Goal: Task Accomplishment & Management: Complete application form

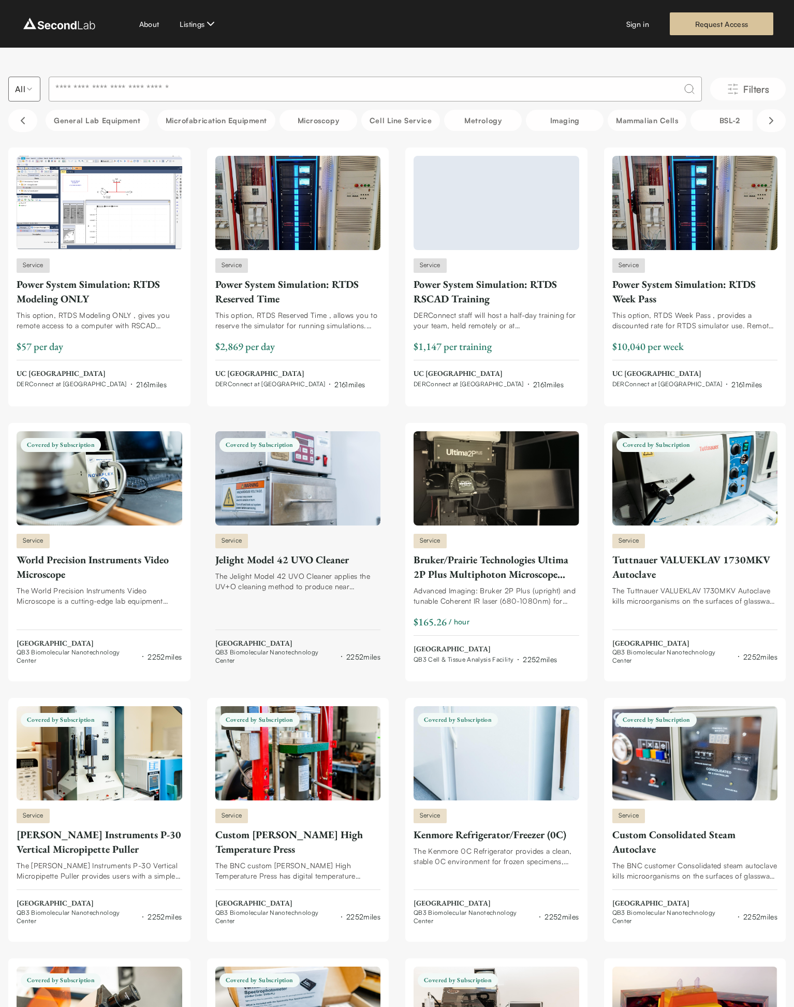
click at [285, 512] on img at bounding box center [298, 478] width 166 height 94
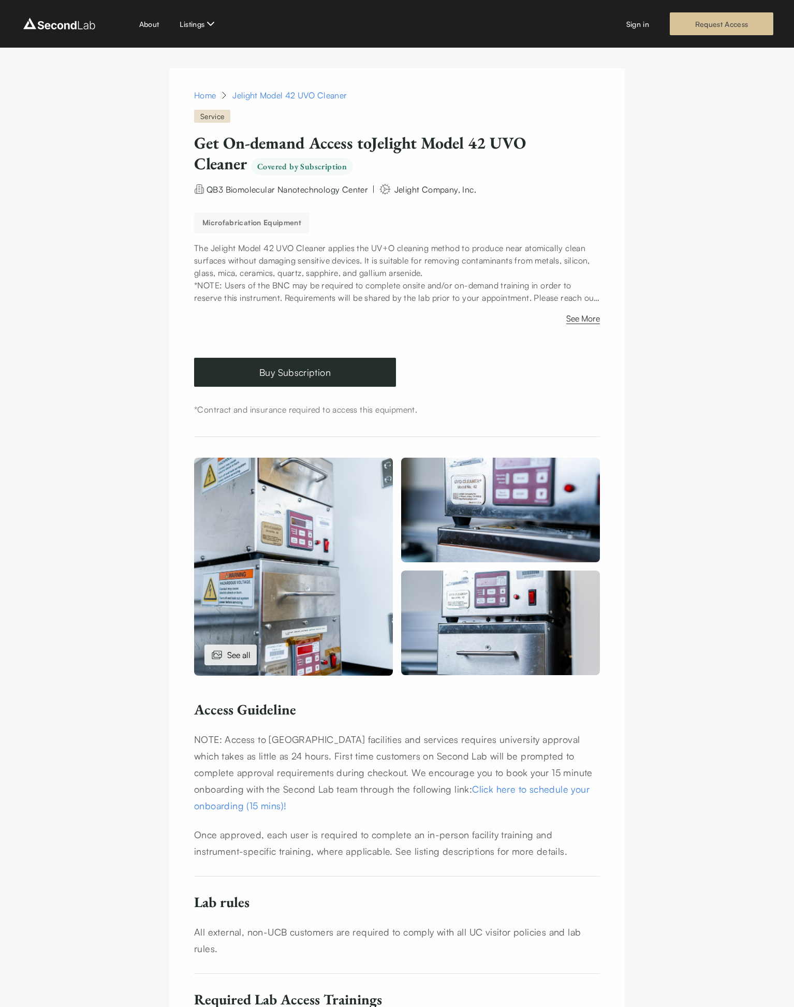
click at [699, 30] on link "Request Access" at bounding box center [722, 23] width 104 height 23
click at [306, 372] on link "Buy Subscription" at bounding box center [295, 372] width 202 height 29
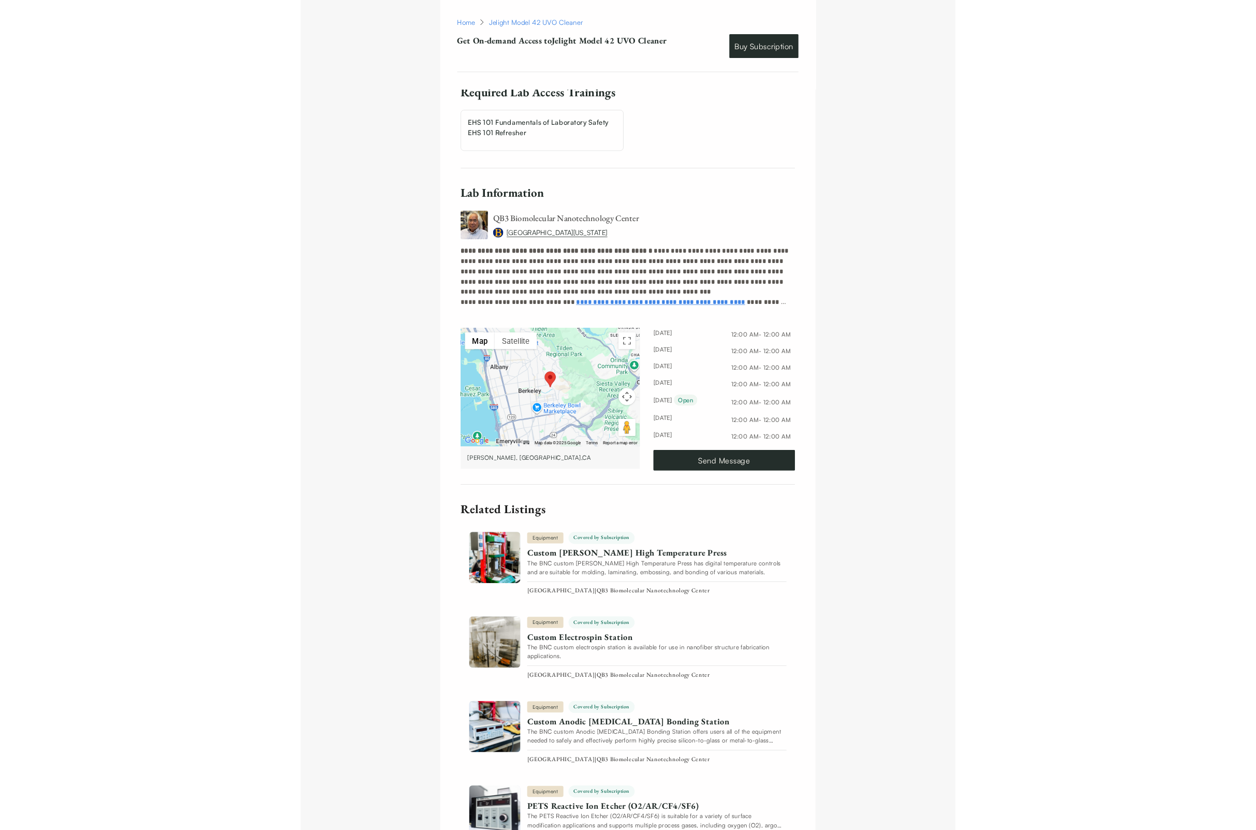
scroll to position [1047, 0]
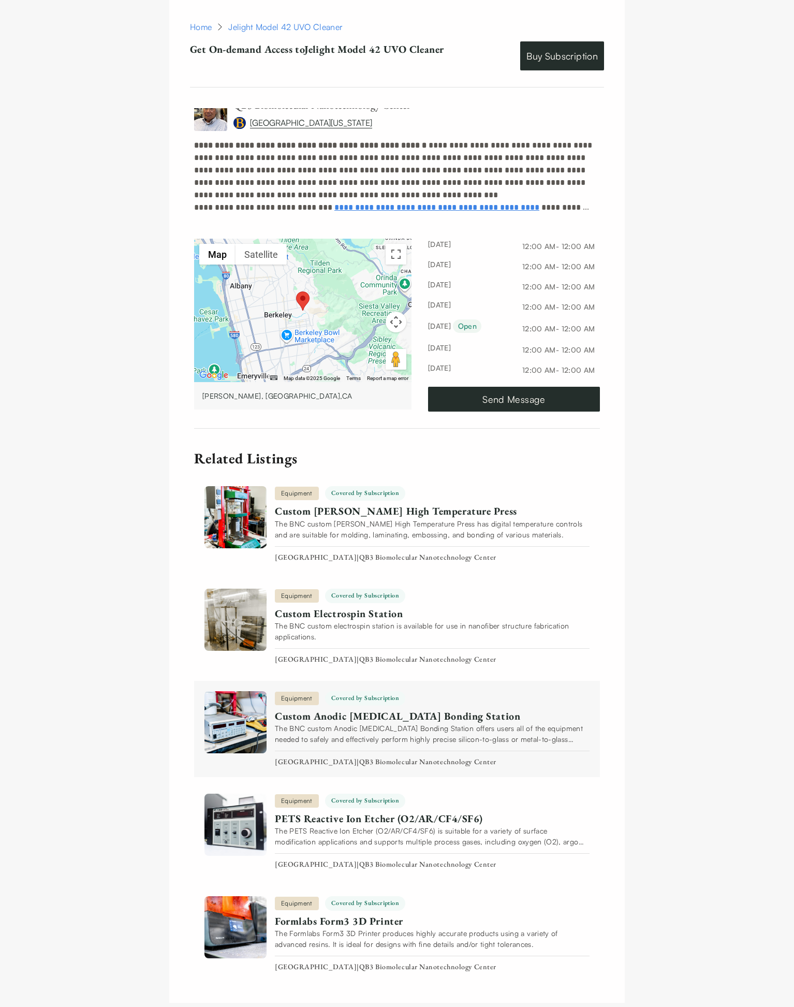
click at [253, 711] on img at bounding box center [235, 722] width 62 height 62
click at [361, 710] on link "Custom Anodic High Voltage Bonding Station" at bounding box center [430, 716] width 311 height 13
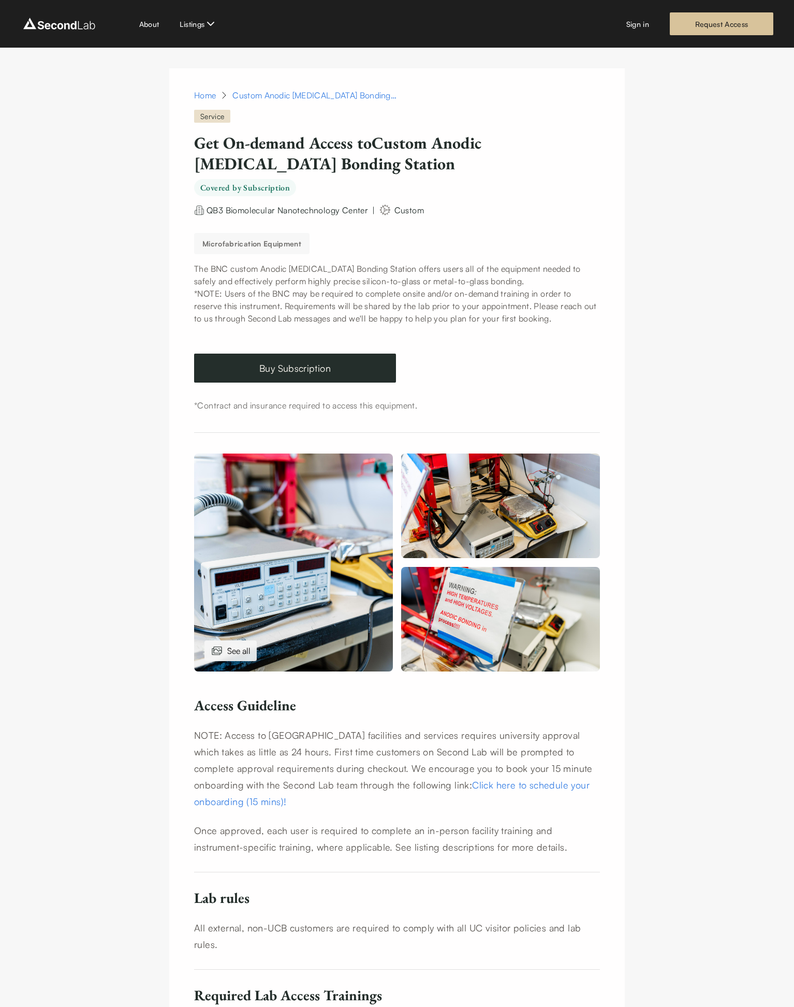
click at [489, 576] on img at bounding box center [500, 619] width 199 height 105
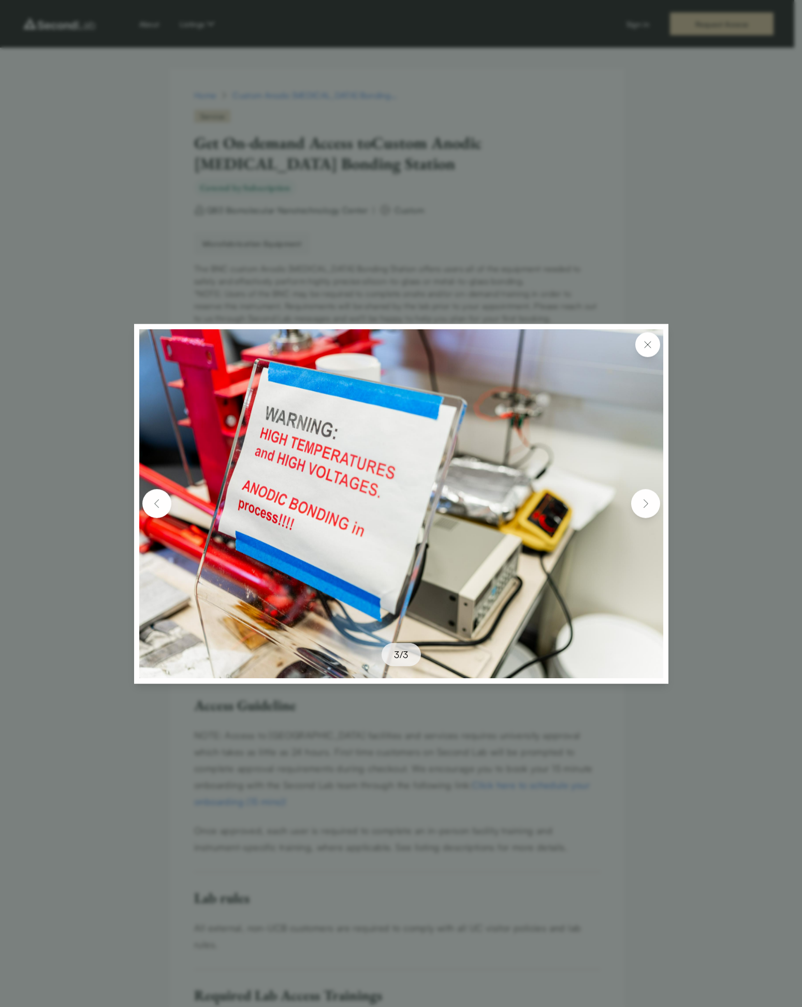
click at [76, 532] on div at bounding box center [401, 503] width 802 height 1007
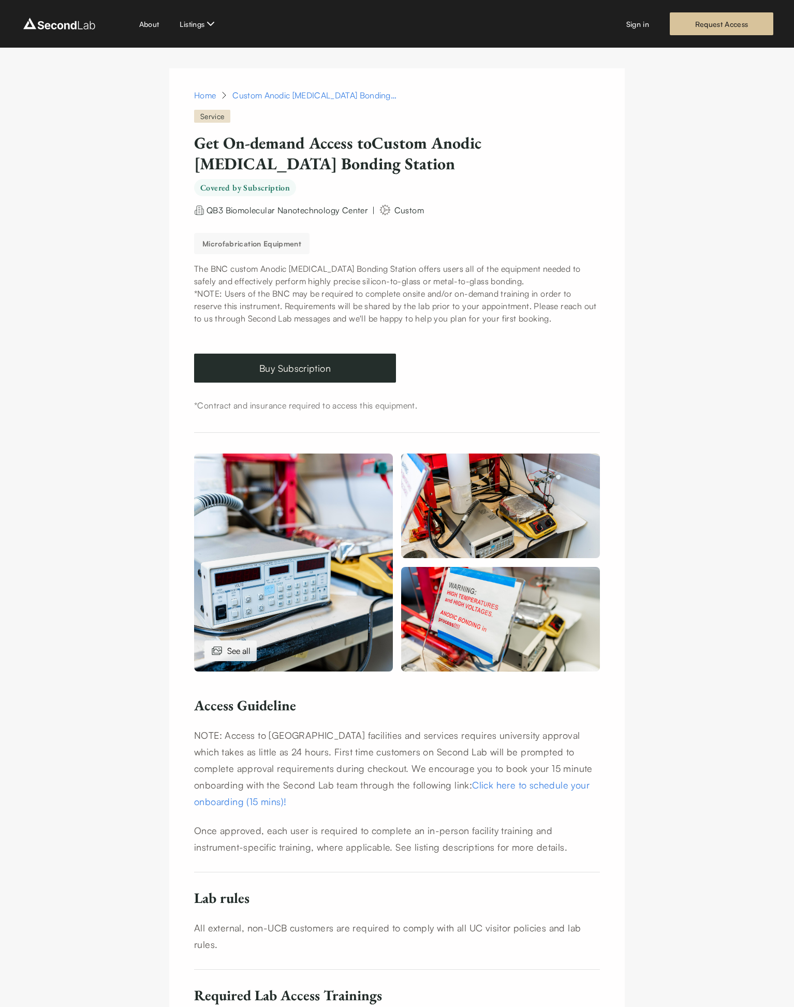
scroll to position [43, 0]
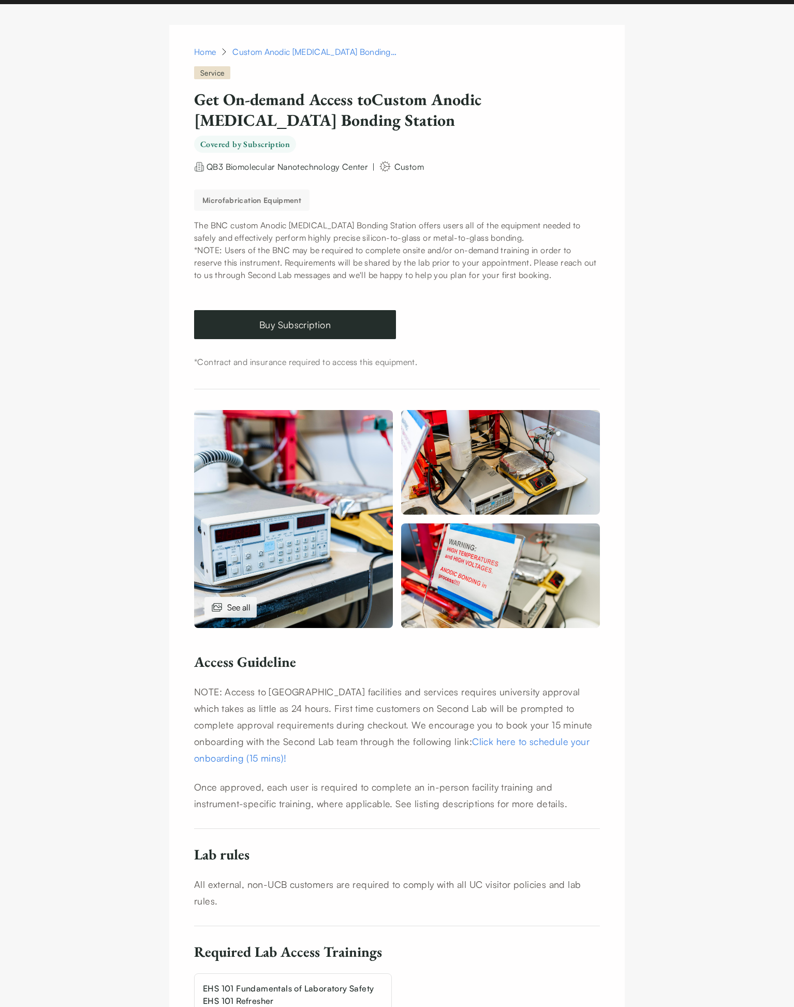
click at [569, 736] on link "Click here to schedule your onboarding (15 mins)!" at bounding box center [392, 750] width 396 height 28
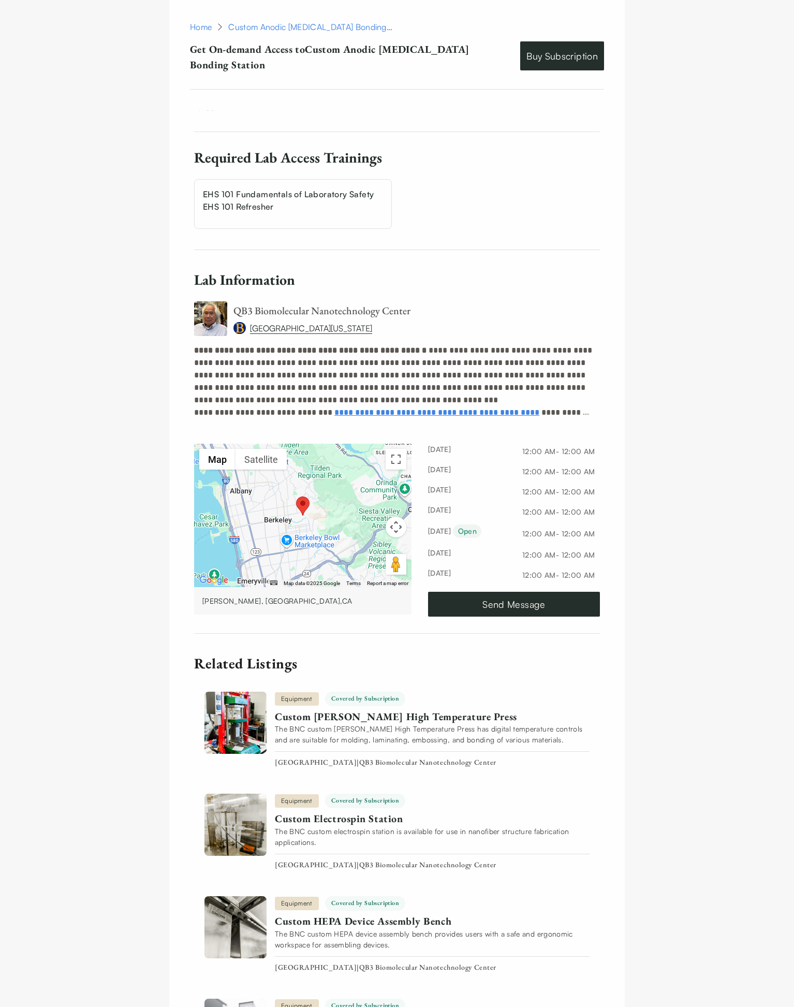
scroll to position [1022, 0]
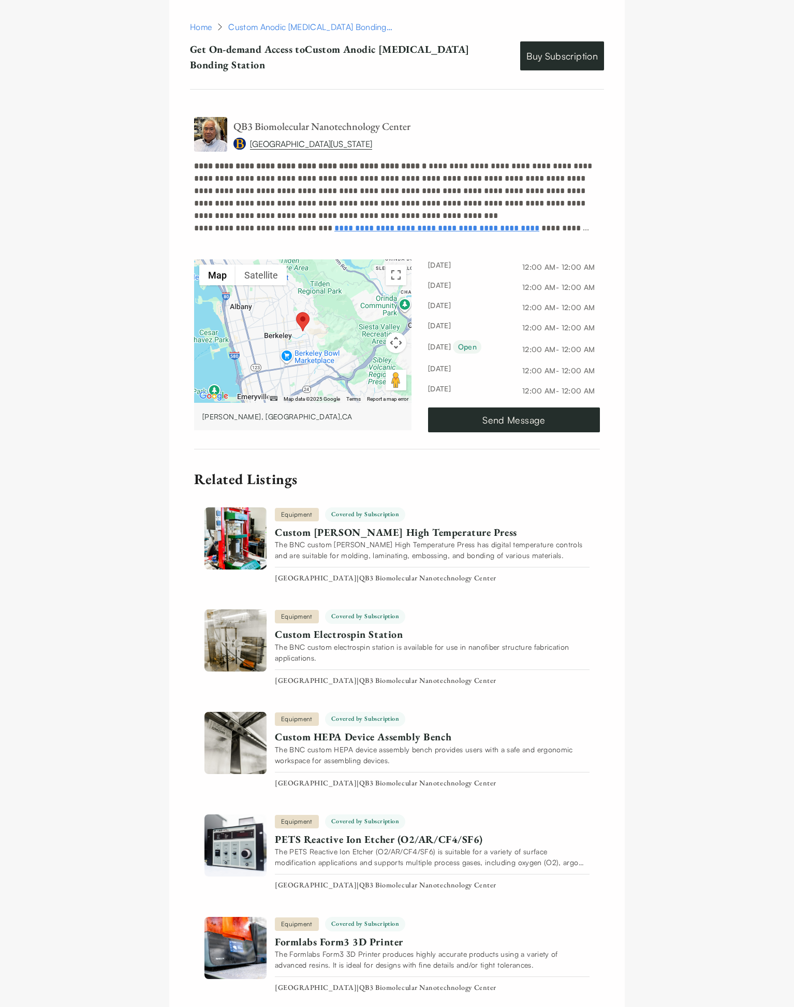
click at [455, 340] on div "Open" at bounding box center [467, 346] width 28 height 13
click at [477, 369] on div "monday 12:00 AM - 12:00 AM tuesday 12:00 AM - 12:00 AM wednesday 12:00 AM - 12:…" at bounding box center [514, 345] width 172 height 173
click at [477, 407] on link "Send Message" at bounding box center [514, 419] width 172 height 25
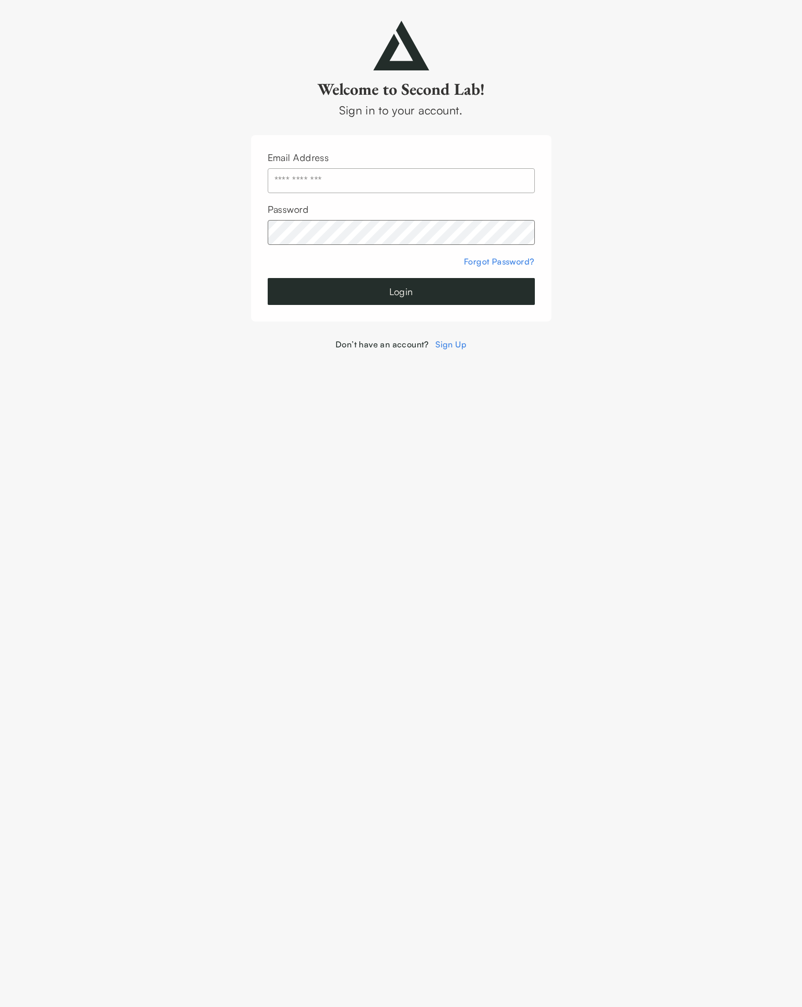
click at [452, 342] on link "Sign Up" at bounding box center [450, 344] width 31 height 10
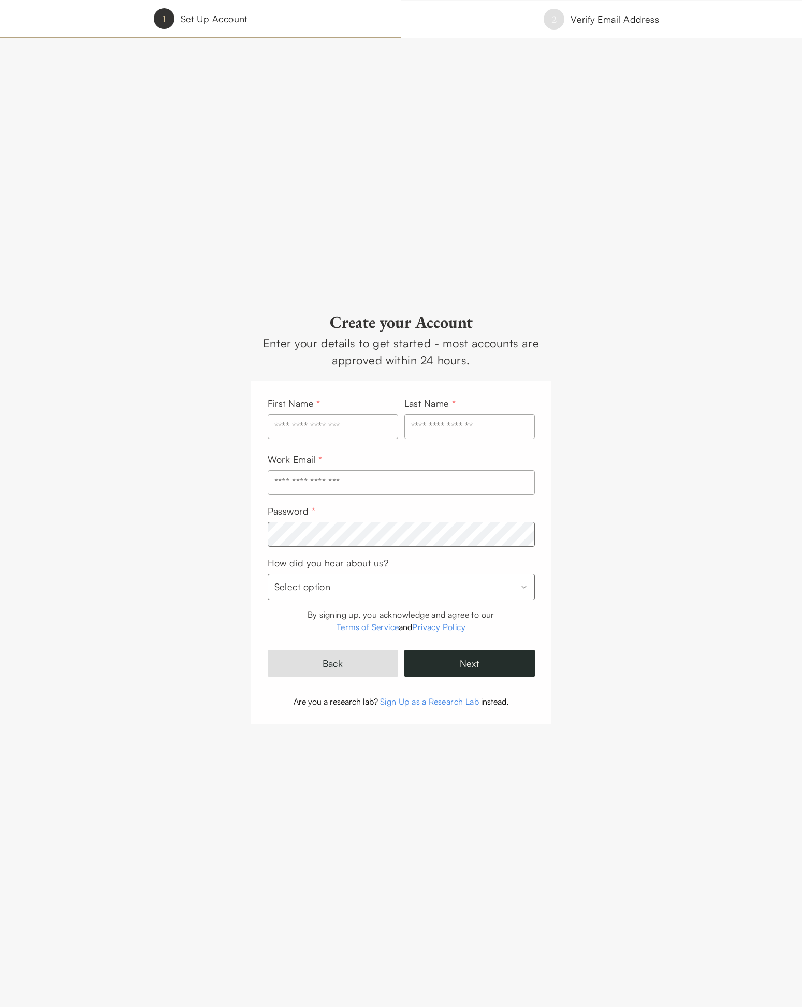
click at [441, 701] on link "Sign Up as a Research Lab" at bounding box center [429, 701] width 99 height 10
